Goal: Transaction & Acquisition: Purchase product/service

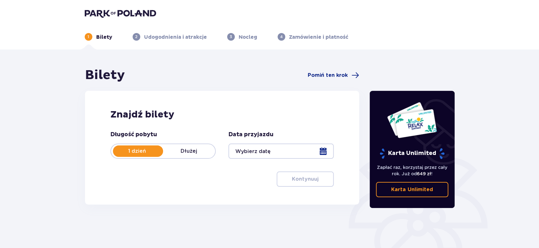
click at [271, 154] on div at bounding box center [281, 150] width 105 height 15
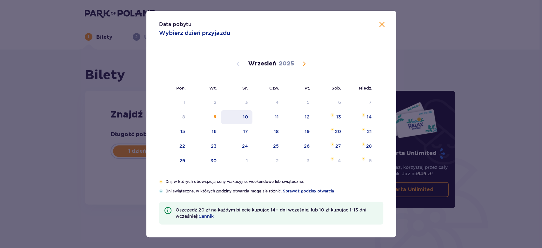
click at [249, 117] on div "10" at bounding box center [236, 117] width 31 height 14
type input "[DATE]"
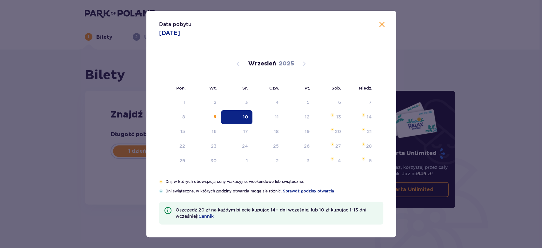
click at [247, 119] on h2 "Znajdź bilety" at bounding box center [222, 115] width 224 height 12
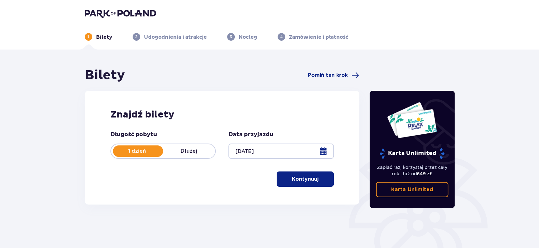
click at [297, 176] on p "Kontynuuj" at bounding box center [305, 179] width 27 height 7
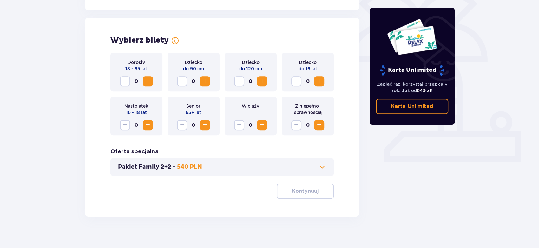
scroll to position [173, 0]
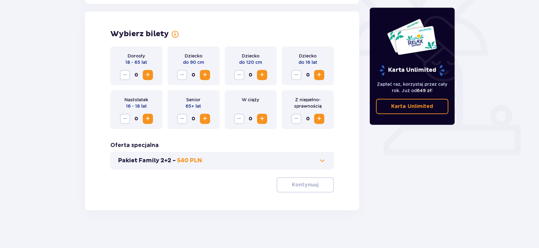
click at [146, 73] on span "Increase" at bounding box center [148, 75] width 8 height 8
click at [307, 184] on p "Kontynuuj" at bounding box center [305, 184] width 27 height 7
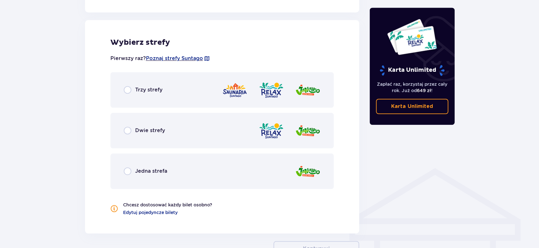
scroll to position [352, 0]
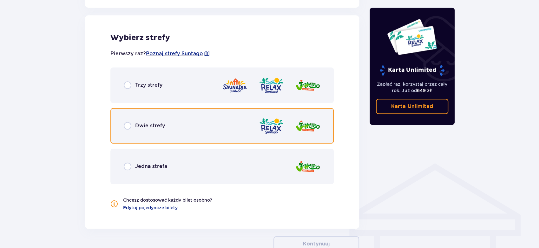
click at [128, 123] on input "radio" at bounding box center [128, 126] width 8 height 8
radio input "true"
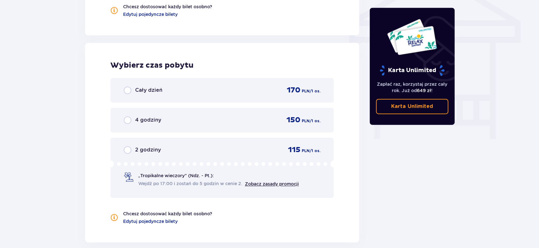
scroll to position [573, 0]
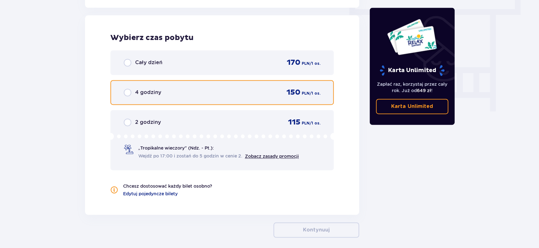
click at [127, 93] on input "radio" at bounding box center [128, 93] width 8 height 8
radio input "true"
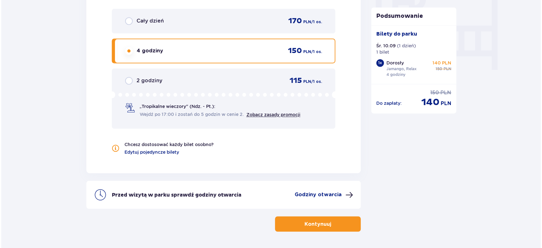
scroll to position [636, 0]
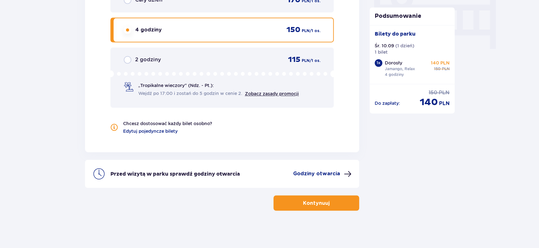
click at [316, 173] on p "Godziny otwarcia" at bounding box center [316, 173] width 47 height 7
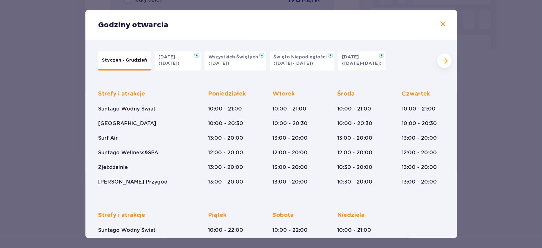
click at [442, 25] on span at bounding box center [443, 24] width 8 height 8
